Goal: Task Accomplishment & Management: Manage account settings

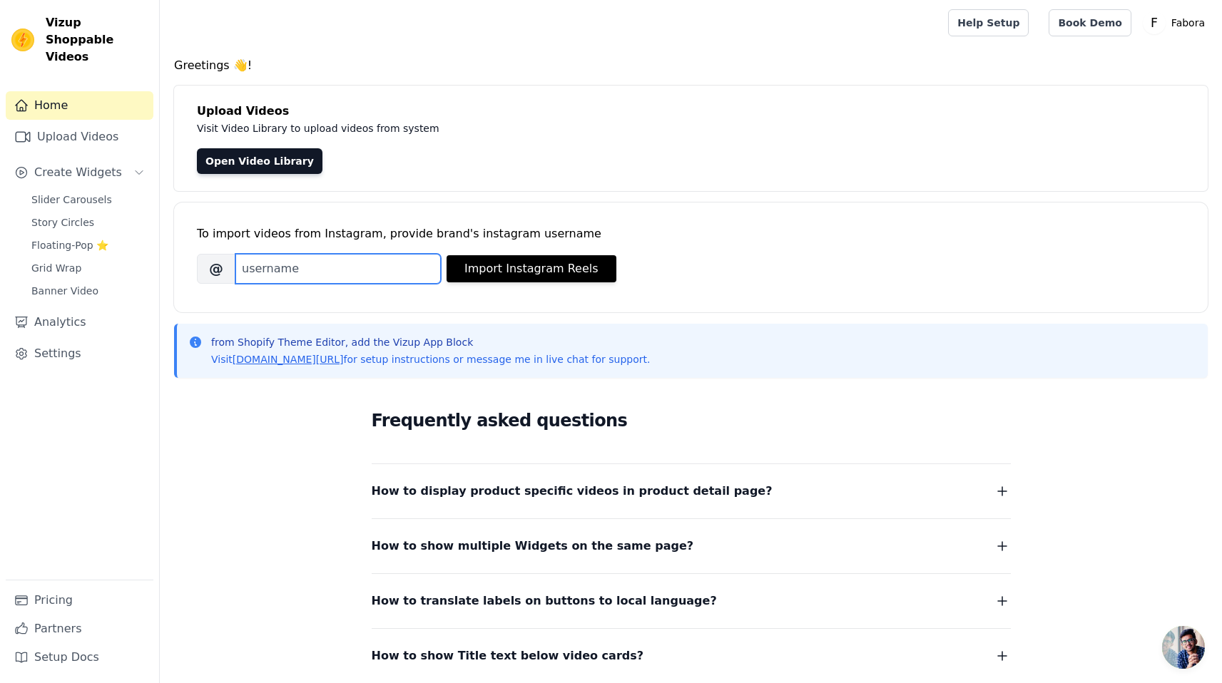
click at [354, 271] on input "Brand's Instagram Username" at bounding box center [337, 269] width 205 height 30
click at [273, 155] on link "Open Video Library" at bounding box center [260, 161] width 126 height 26
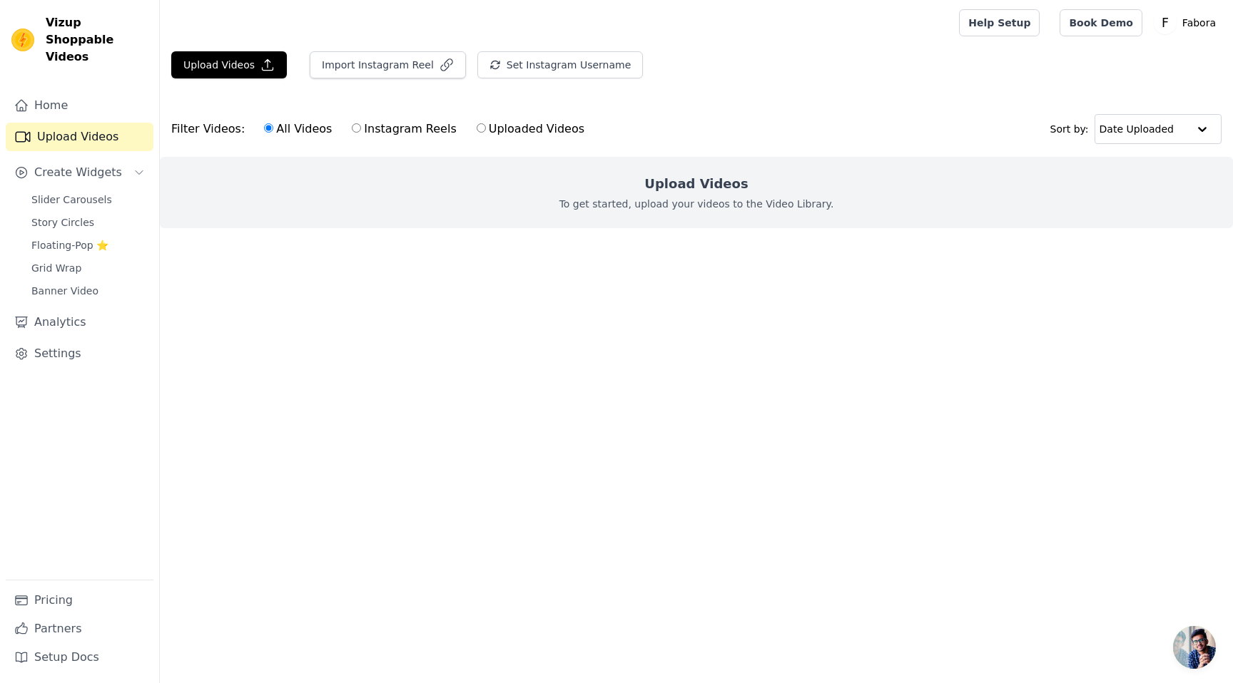
click at [354, 127] on label "Instagram Reels" at bounding box center [404, 129] width 106 height 19
click at [354, 127] on input "Instagram Reels" at bounding box center [356, 127] width 9 height 9
radio input "true"
click at [477, 129] on input "Uploaded Videos" at bounding box center [481, 127] width 9 height 9
radio input "true"
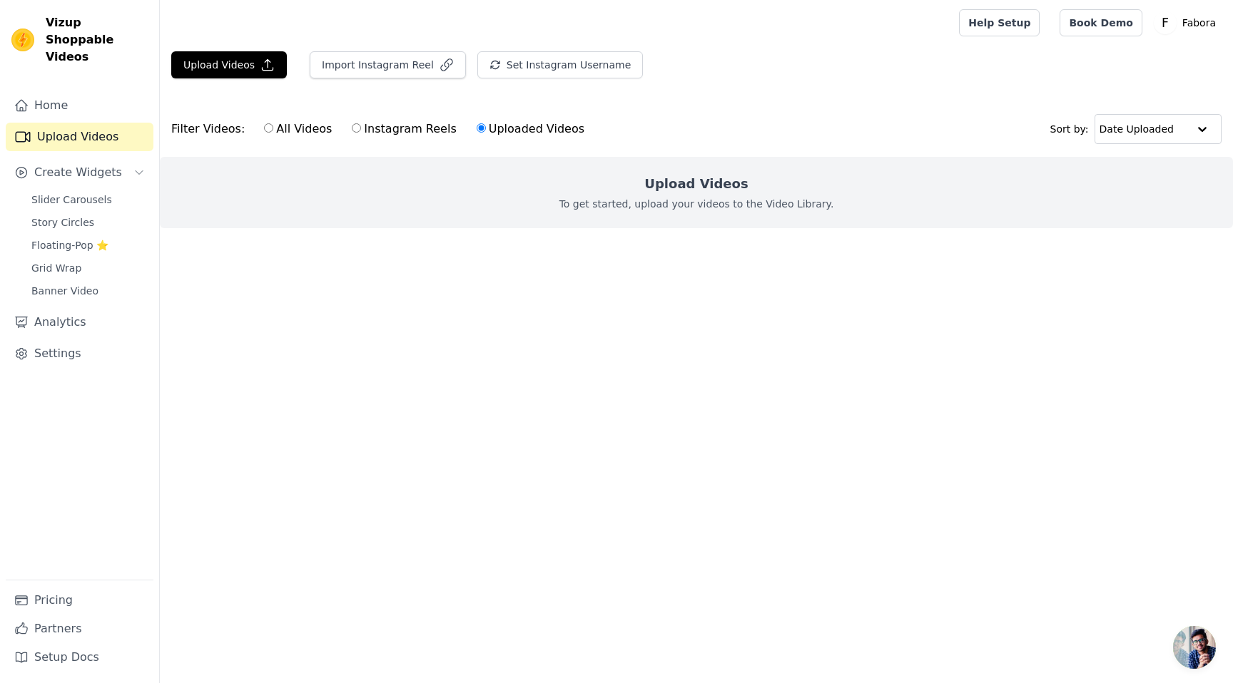
click at [352, 127] on input "Instagram Reels" at bounding box center [356, 127] width 9 height 9
radio input "true"
click at [246, 128] on div "Filter Videos: All Videos Instagram Reels Uploaded Videos" at bounding box center [381, 129] width 421 height 33
click at [268, 126] on label "All Videos" at bounding box center [297, 129] width 69 height 19
click at [268, 126] on input "All Videos" at bounding box center [268, 127] width 9 height 9
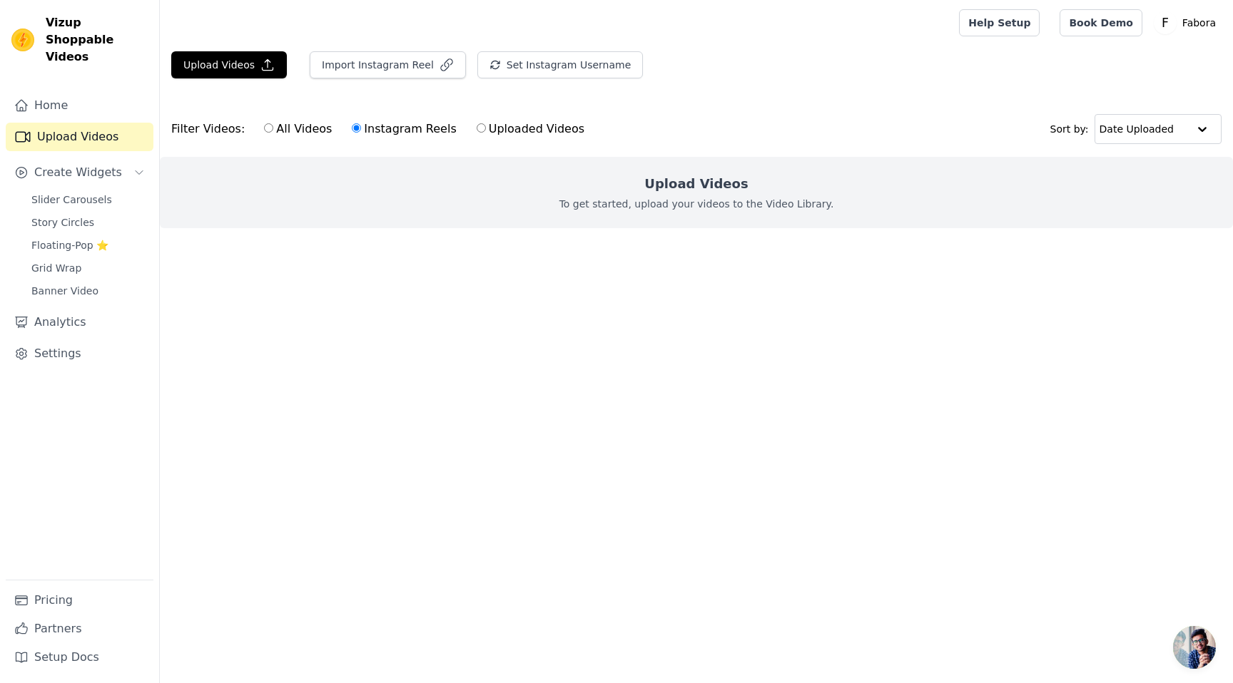
radio input "true"
click at [1189, 127] on div at bounding box center [1202, 129] width 29 height 29
click at [956, 83] on div "Upload Videos Import Instagram Reel Set Instagram Username Import Latest IG Ree…" at bounding box center [696, 70] width 1073 height 39
click at [136, 167] on icon "Sidebar" at bounding box center [138, 172] width 11 height 11
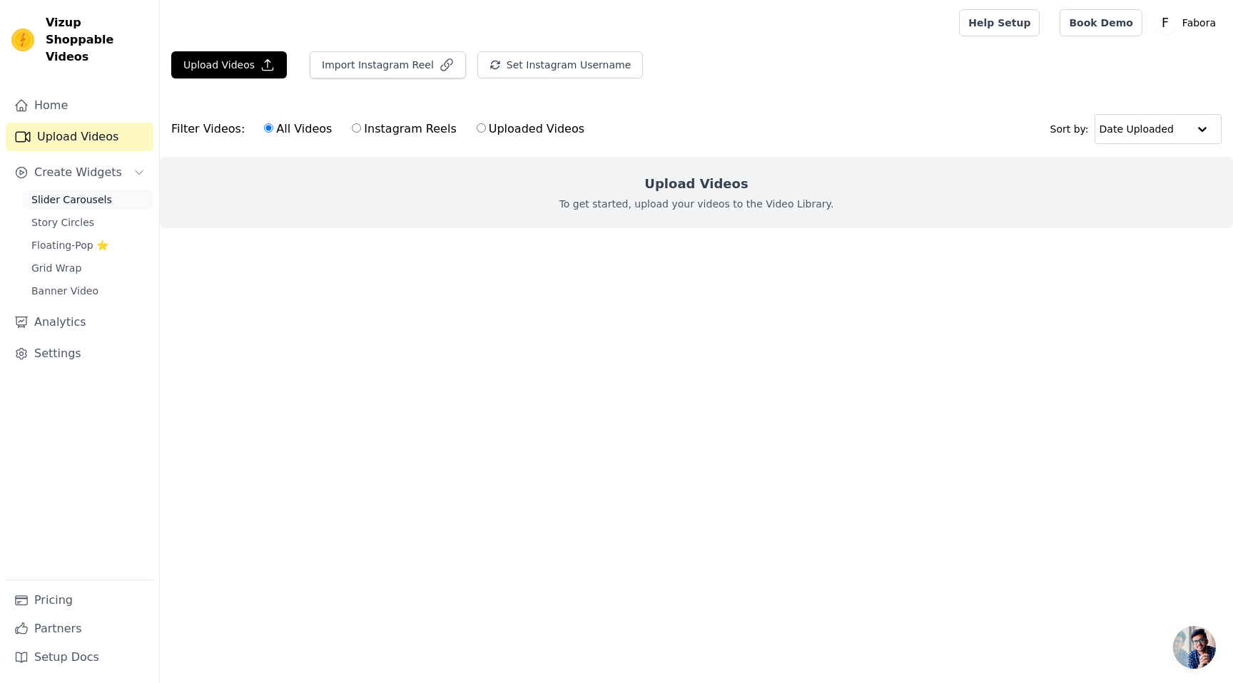
click at [76, 193] on span "Slider Carousels" at bounding box center [71, 200] width 81 height 14
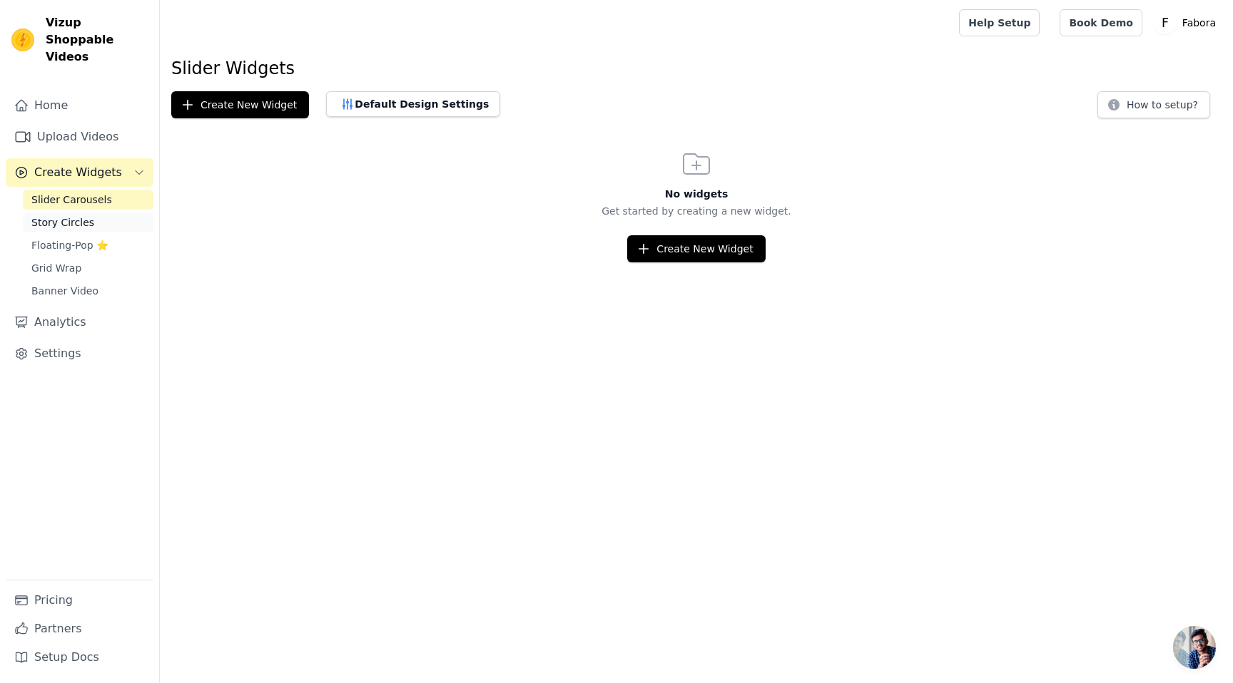
click at [73, 215] on span "Story Circles" at bounding box center [62, 222] width 63 height 14
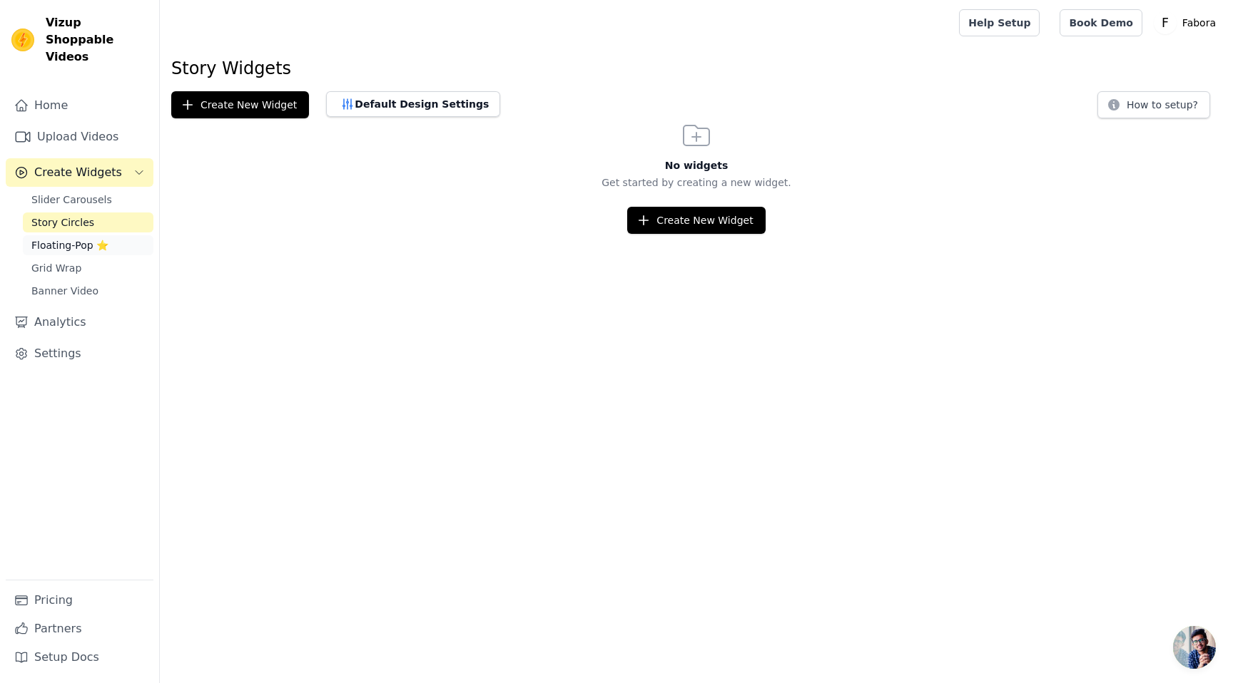
click at [72, 238] on span "Floating-Pop ⭐" at bounding box center [69, 245] width 77 height 14
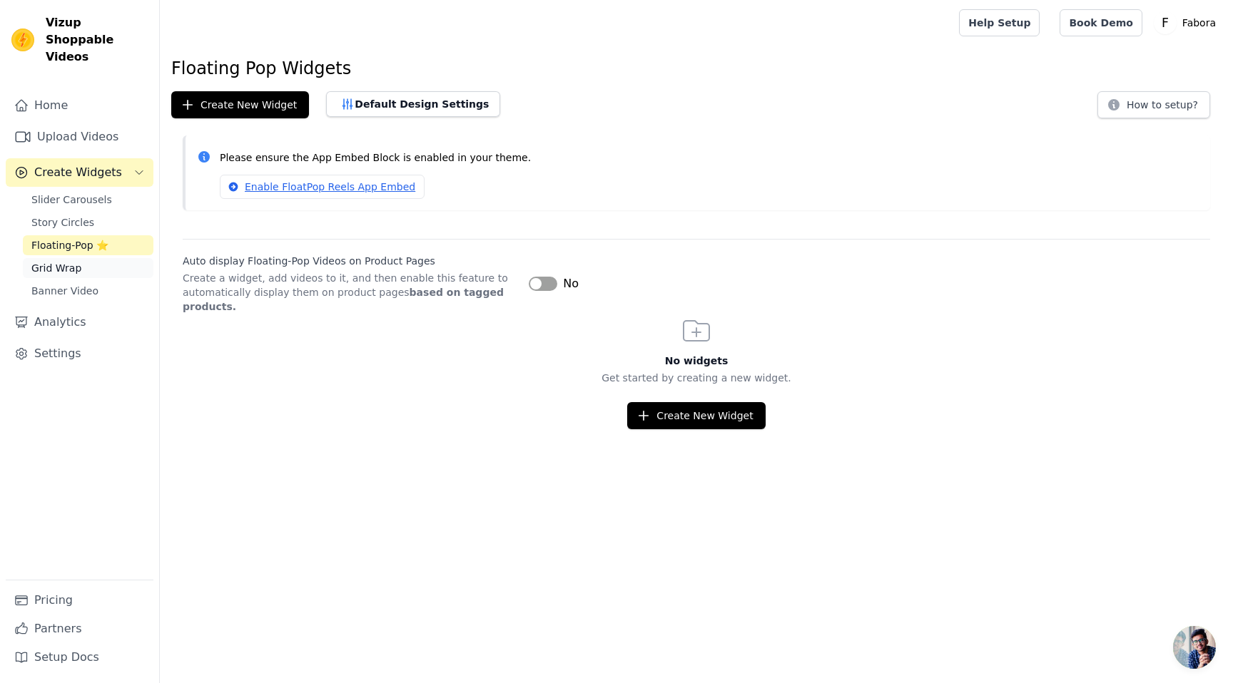
click at [65, 261] on span "Grid Wrap" at bounding box center [56, 268] width 50 height 14
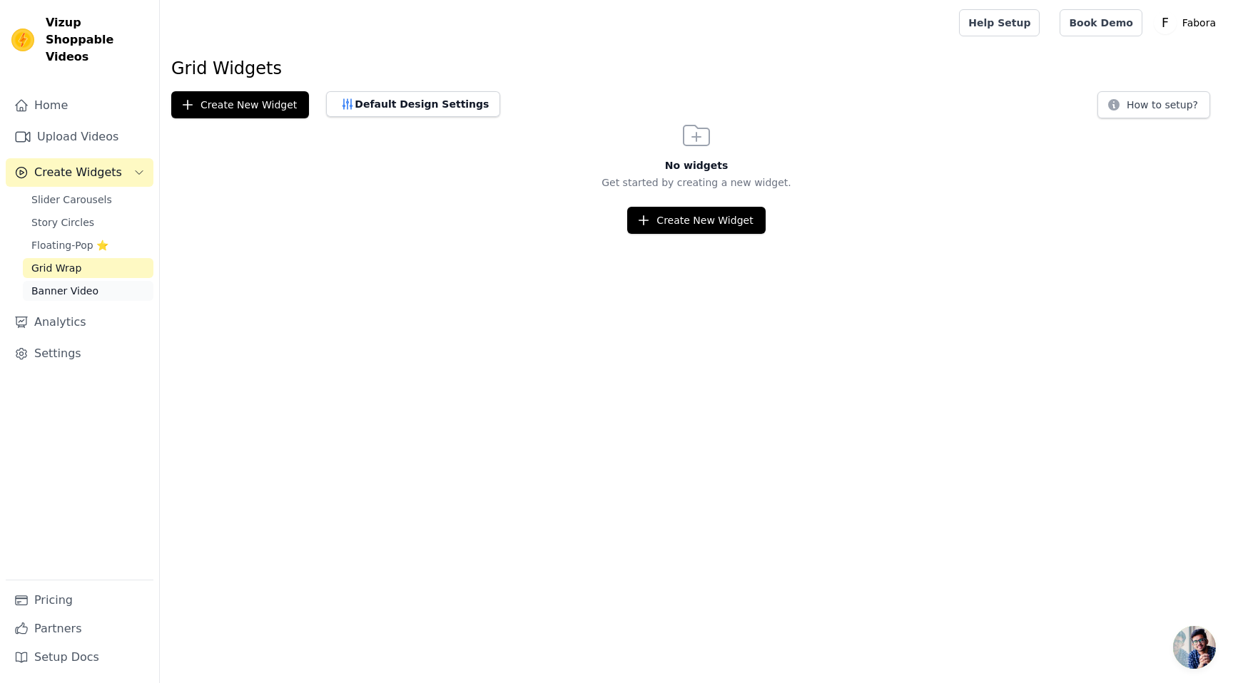
click at [64, 284] on span "Banner Video" at bounding box center [64, 291] width 67 height 14
click at [67, 308] on link "Analytics" at bounding box center [80, 322] width 148 height 29
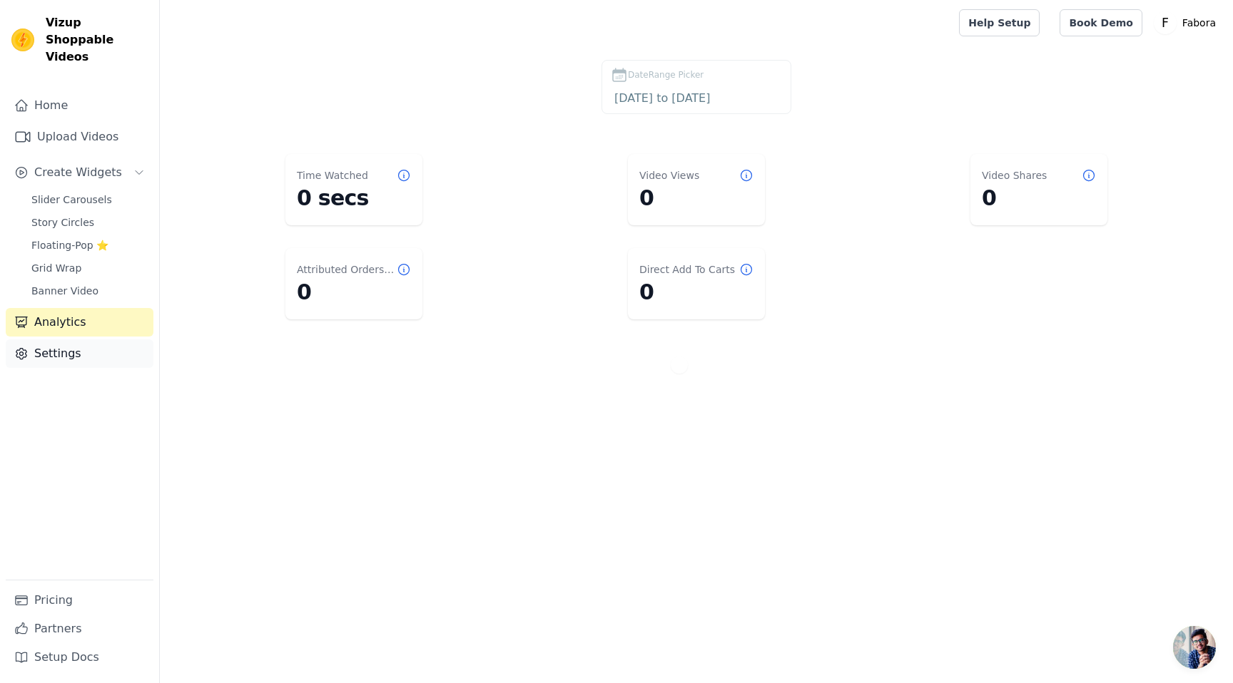
click at [54, 340] on link "Settings" at bounding box center [80, 354] width 148 height 29
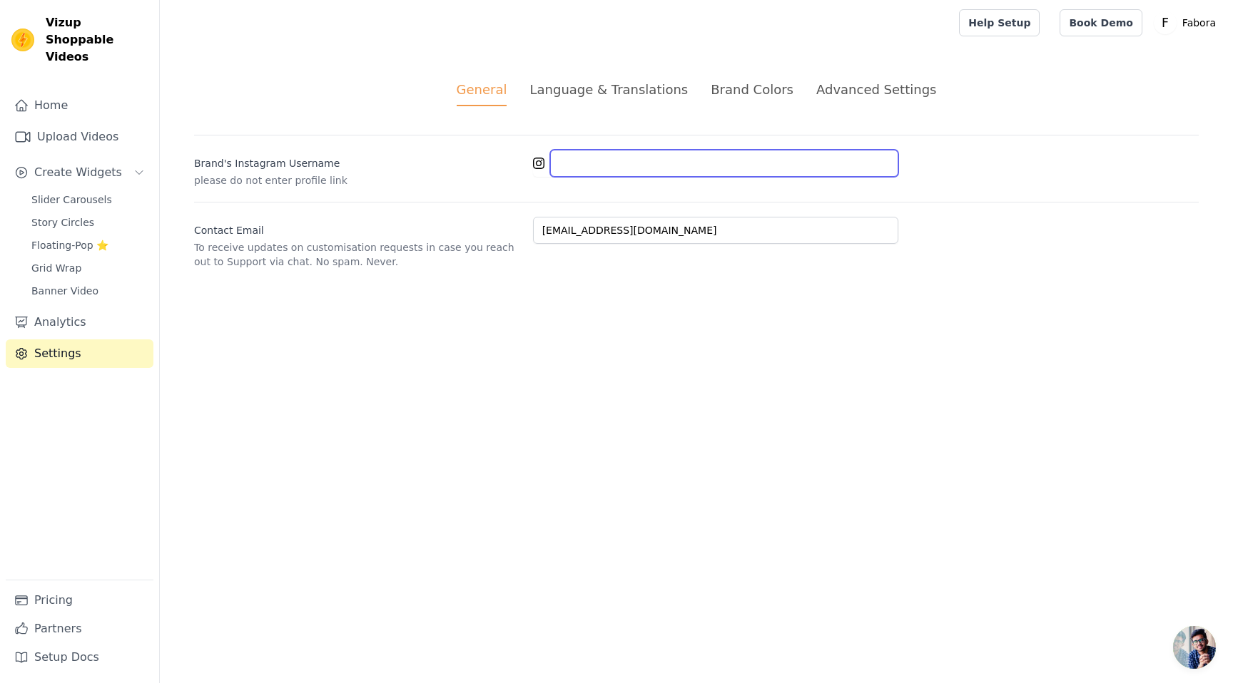
click at [570, 158] on input "Brand's Instagram Username" at bounding box center [724, 163] width 348 height 27
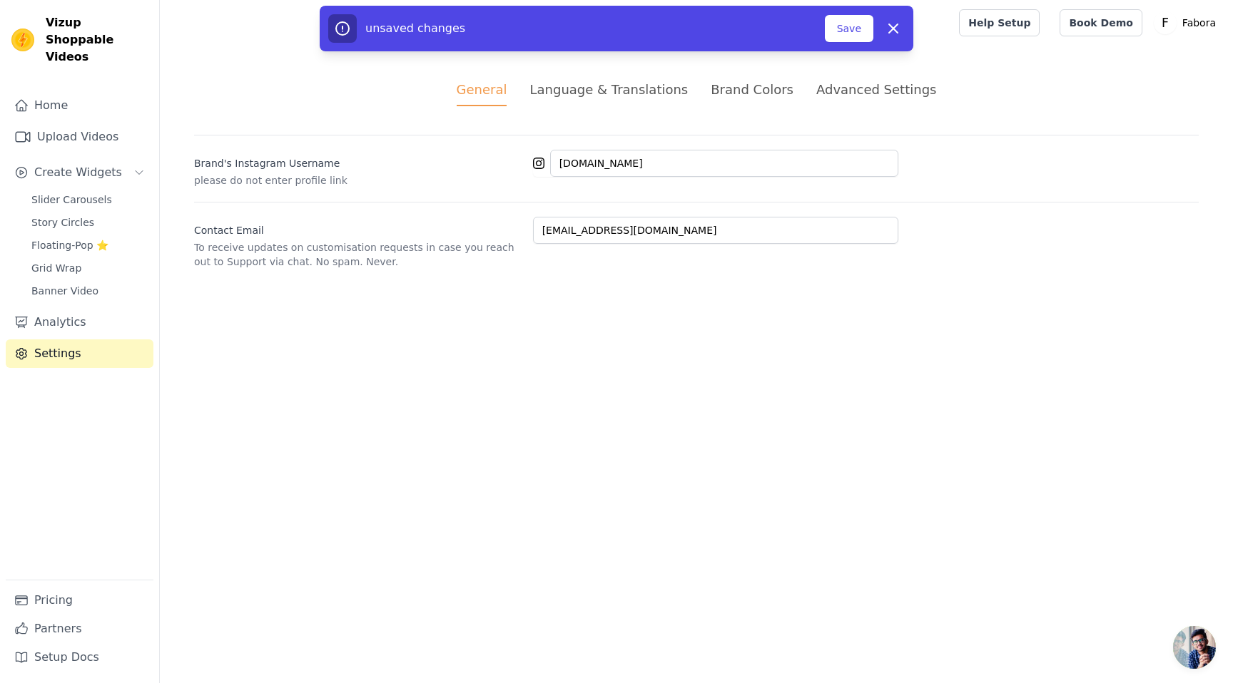
click at [622, 296] on div "General Language & Translations Brand Colors Advanced Settings unsaved changes …" at bounding box center [696, 175] width 1073 height 258
click at [535, 165] on icon at bounding box center [538, 163] width 11 height 11
click at [581, 163] on input "fabora.in" at bounding box center [724, 163] width 348 height 27
click at [623, 163] on input "fabora.in" at bounding box center [724, 163] width 348 height 27
click at [560, 161] on input "fabora.in" at bounding box center [724, 163] width 348 height 27
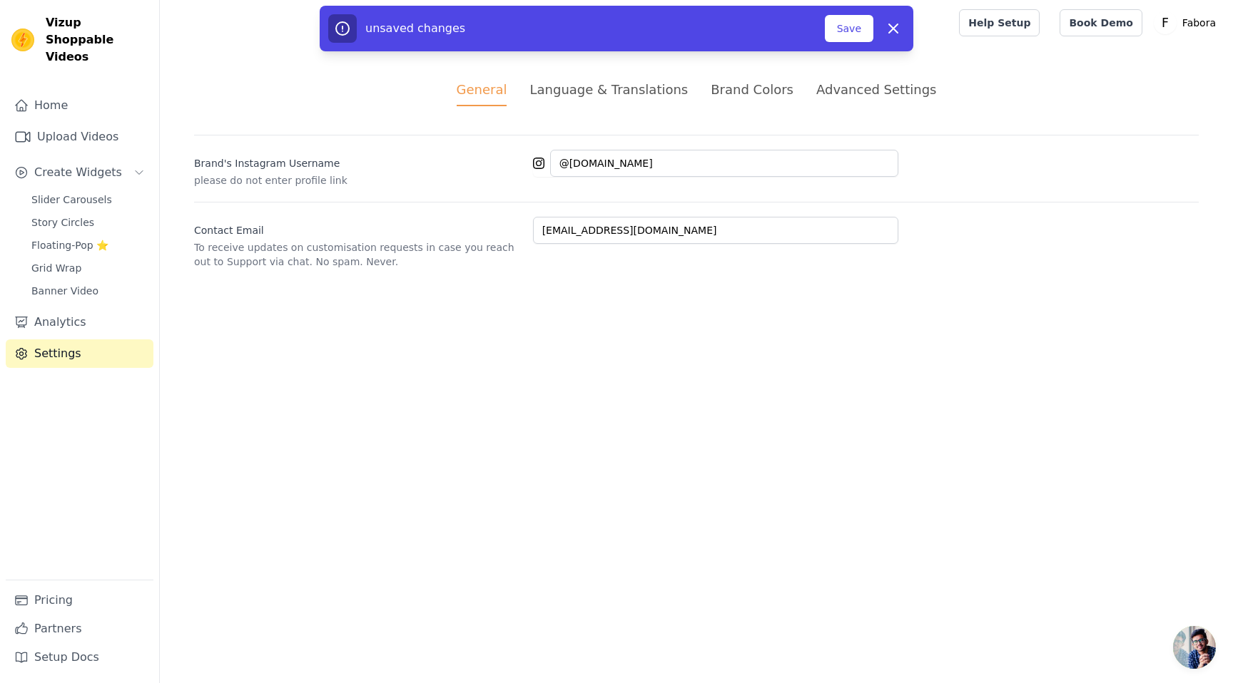
click at [573, 278] on div "General Language & Translations Brand Colors Advanced Settings unsaved changes …" at bounding box center [696, 175] width 1073 height 258
drag, startPoint x: 568, startPoint y: 166, endPoint x: 528, endPoint y: 165, distance: 40.0
click at [528, 165] on div "Brand's Instagram Username please do not enter profile link @fabora.in" at bounding box center [696, 161] width 1004 height 53
type input "fabora.in"
click at [623, 303] on html "Vizup Shoppable Videos Home Upload Videos Create Widgets Slider Carousels Story…" at bounding box center [616, 151] width 1233 height 303
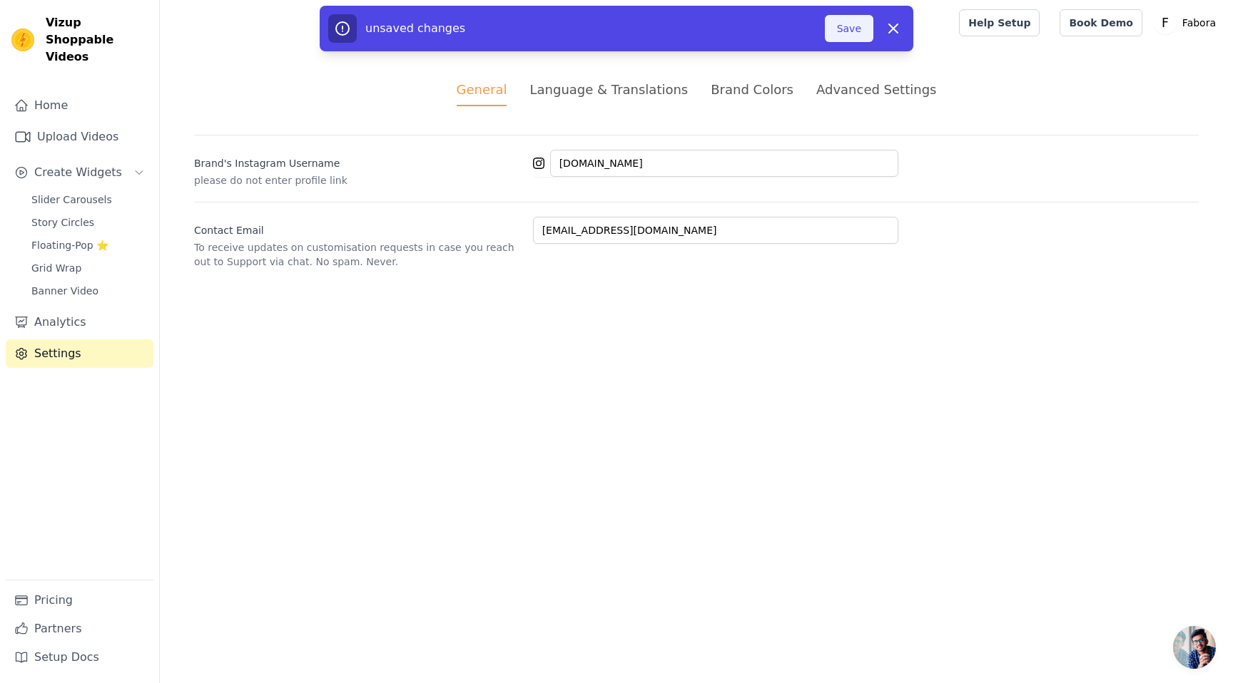
click at [854, 26] on button "Save" at bounding box center [849, 28] width 49 height 27
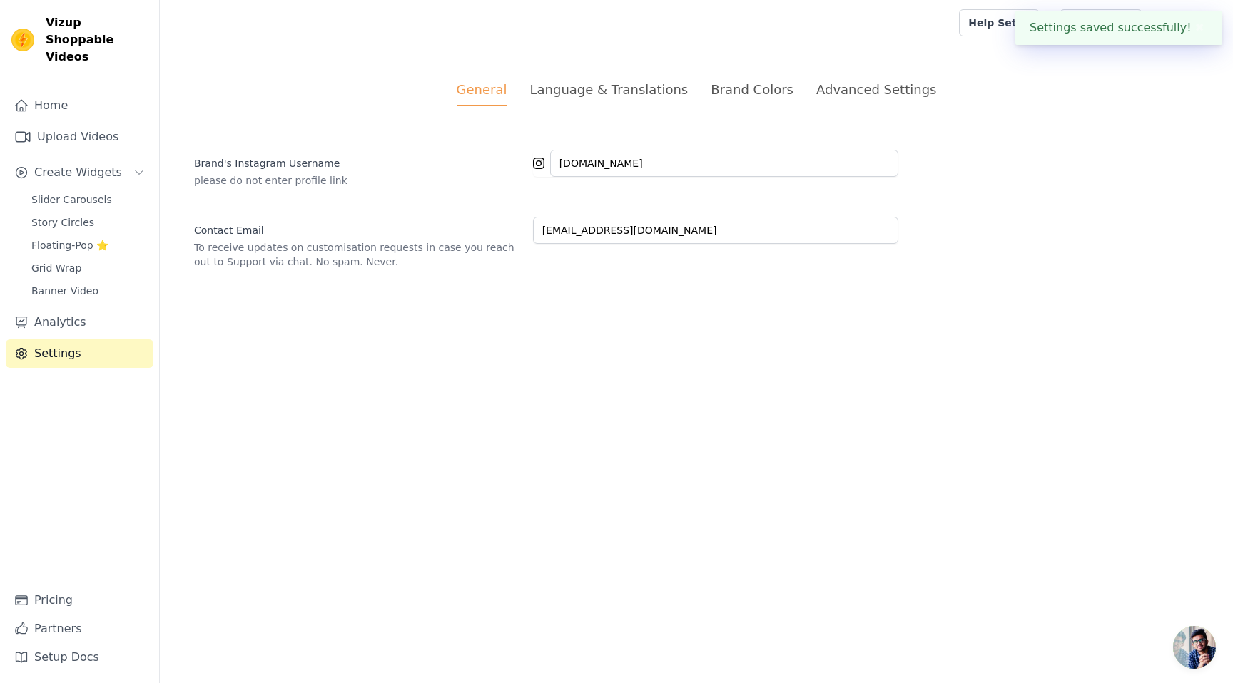
click at [755, 93] on div "Brand Colors" at bounding box center [751, 89] width 83 height 19
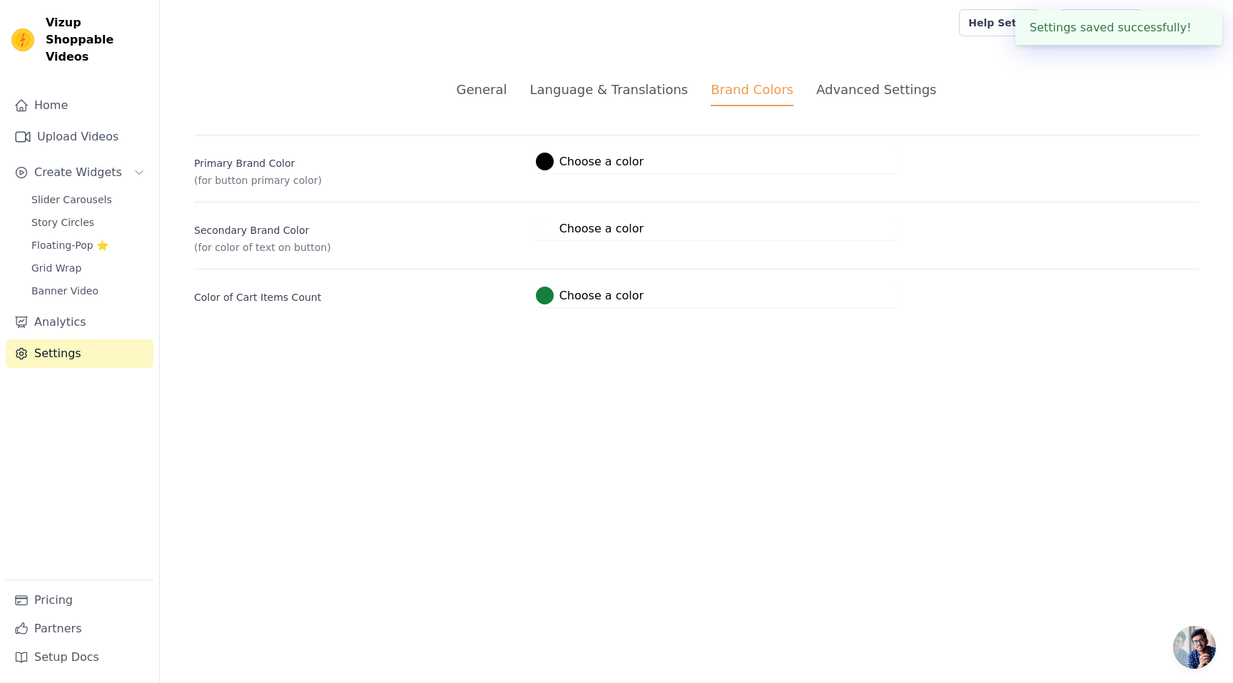
click at [835, 92] on div "Advanced Settings" at bounding box center [876, 89] width 120 height 19
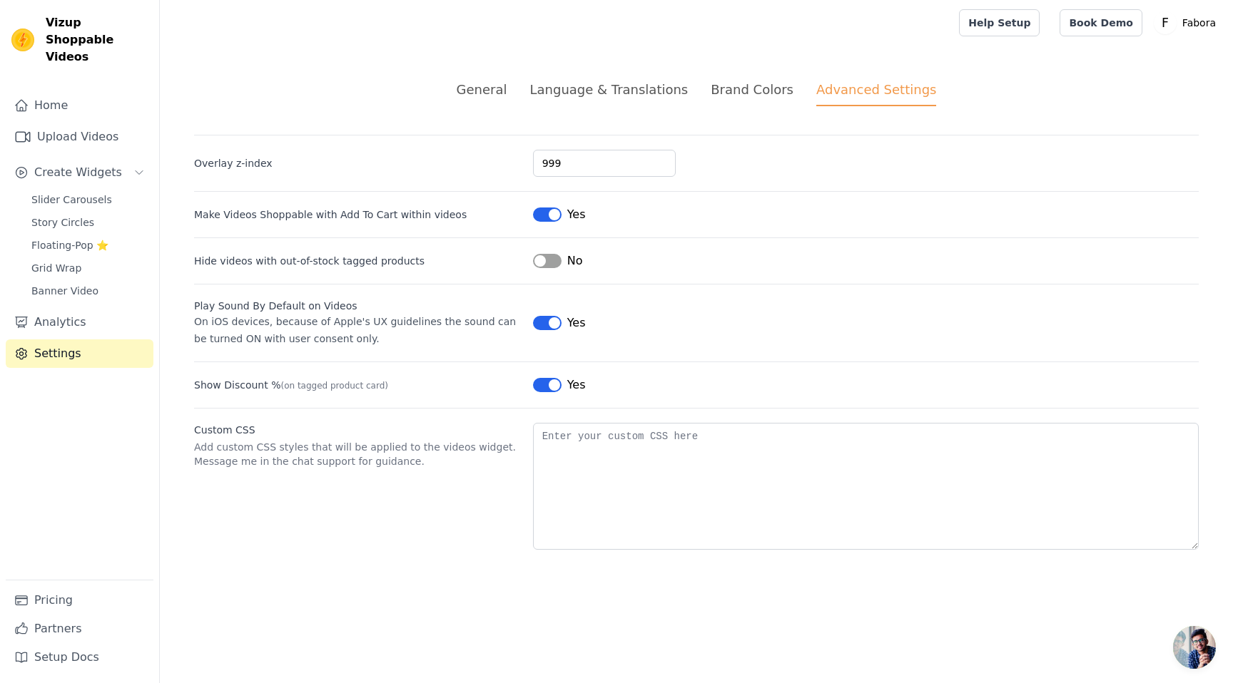
click at [491, 94] on div "General" at bounding box center [482, 89] width 51 height 19
